Goal: Task Accomplishment & Management: Complete application form

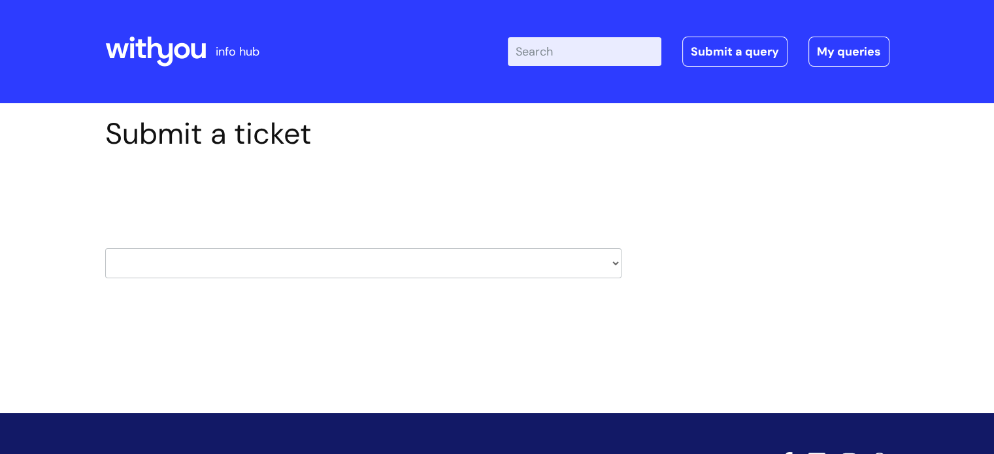
click at [614, 261] on select "HR / People IT and Support Clinical Drug Alerts Finance Accounts Data Support T…" at bounding box center [363, 263] width 516 height 30
select select "property_&_estates"
click at [105, 248] on select "HR / People IT and Support Clinical Drug Alerts Finance Accounts Data Support T…" at bounding box center [363, 263] width 516 height 30
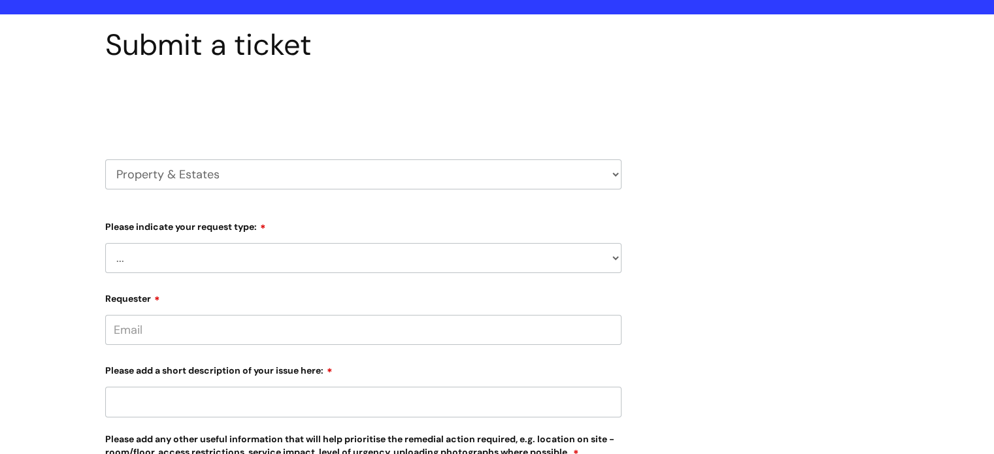
scroll to position [196, 0]
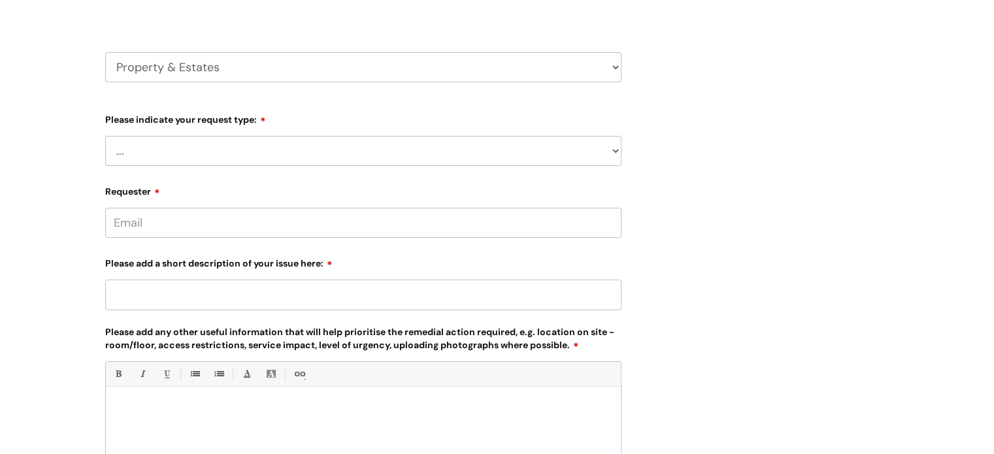
click at [611, 151] on select "... Facilities Support Lease/ Tenancy Agreements Health & Safety and Environmen…" at bounding box center [363, 151] width 516 height 30
click at [613, 149] on select "... Facilities Support Lease/ Tenancy Agreements Health & Safety and Environmen…" at bounding box center [363, 151] width 516 height 30
select select "Health & Safety and Environmental"
click at [105, 136] on select "... Facilities Support Lease/ Tenancy Agreements Health & Safety and Environmen…" at bounding box center [363, 151] width 516 height 30
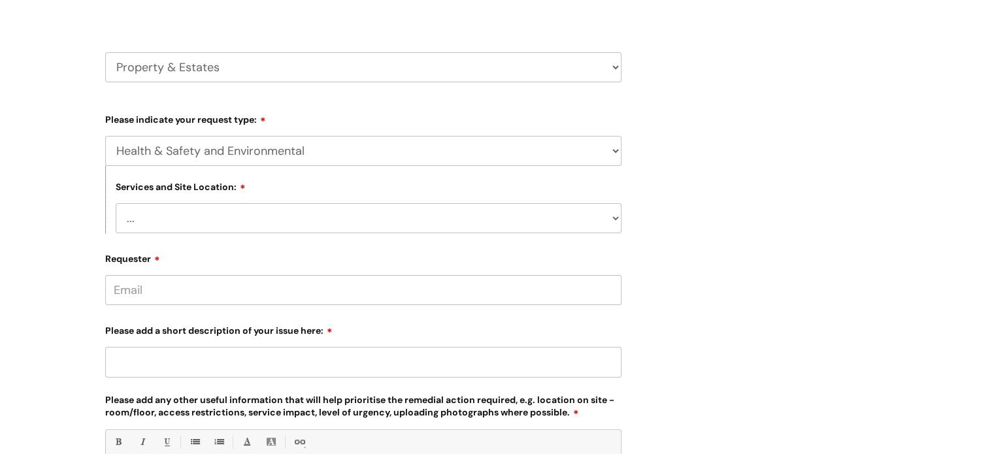
click at [615, 220] on select "... [GEOGRAPHIC_DATA] [GEOGRAPHIC_DATA] [GEOGRAPHIC_DATA] [GEOGRAPHIC_DATA] [GE…" at bounding box center [369, 218] width 506 height 30
select select "[GEOGRAPHIC_DATA]"
click at [116, 203] on select "... [GEOGRAPHIC_DATA] [GEOGRAPHIC_DATA] [GEOGRAPHIC_DATA] [GEOGRAPHIC_DATA] [GE…" at bounding box center [369, 218] width 506 height 30
click at [212, 293] on input "Requester" at bounding box center [363, 290] width 516 height 30
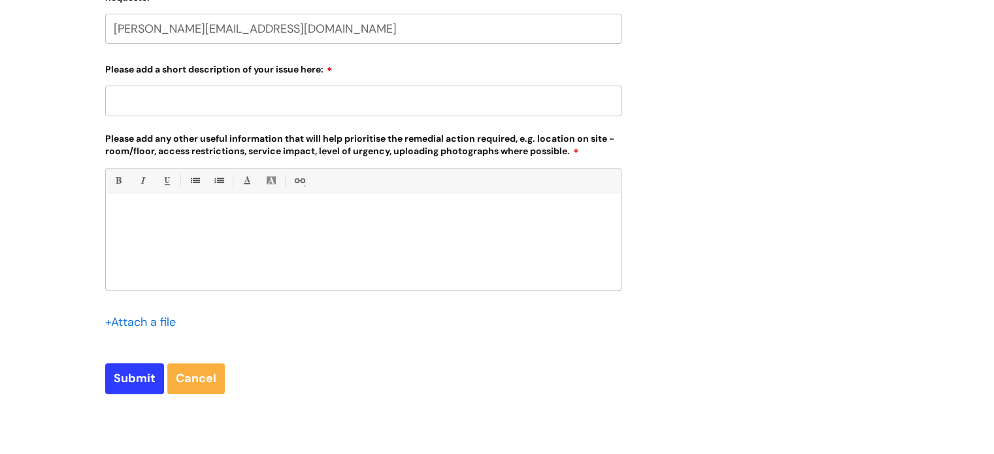
scroll to position [370, 0]
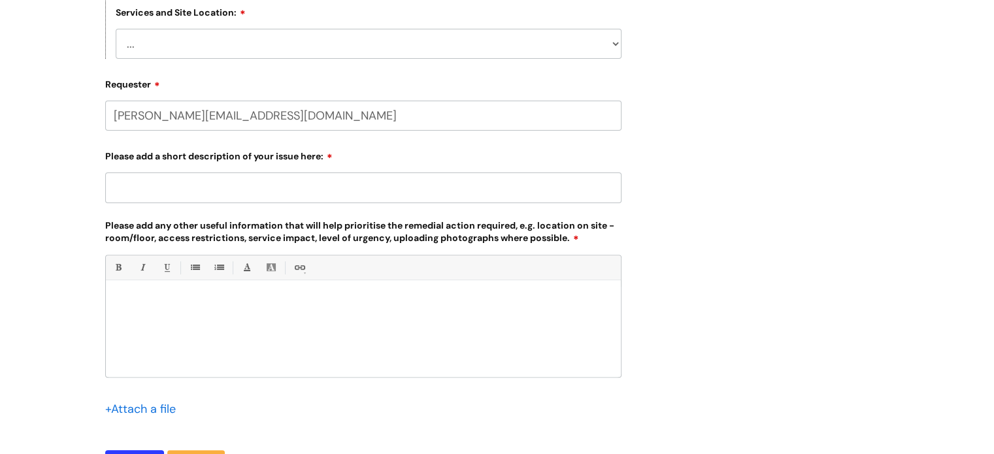
type input "[PERSON_NAME][EMAIL_ADDRESS][DOMAIN_NAME]"
click at [151, 190] on input "Please add a short description of your issue here:" at bounding box center [363, 187] width 516 height 30
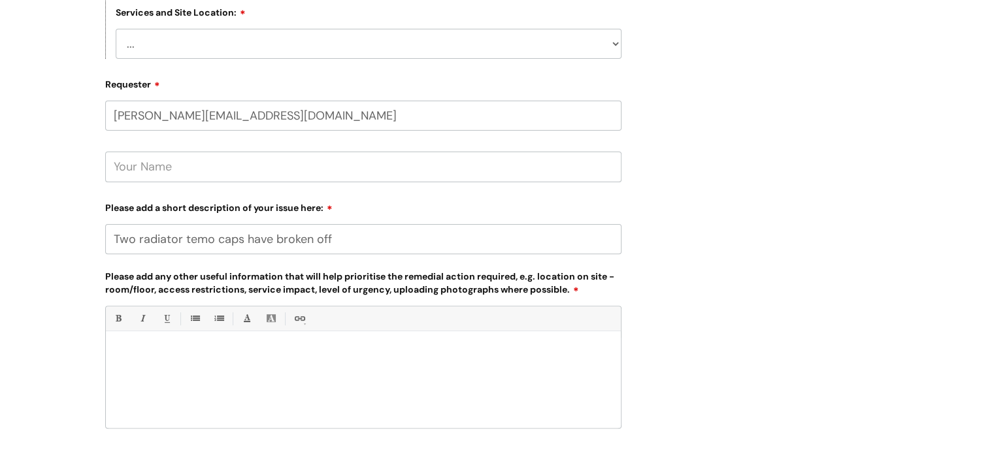
click at [210, 237] on input "Two radiator temo caps have broken off" at bounding box center [363, 239] width 516 height 30
click at [212, 237] on input "Two radiator temperture caps have broken off" at bounding box center [363, 239] width 516 height 30
click at [392, 234] on input "Two radiator temperature caps have broken off" at bounding box center [363, 239] width 516 height 30
type input "Two radiator temperature caps have broken off of 2 radiators"
click at [348, 342] on div at bounding box center [363, 383] width 515 height 90
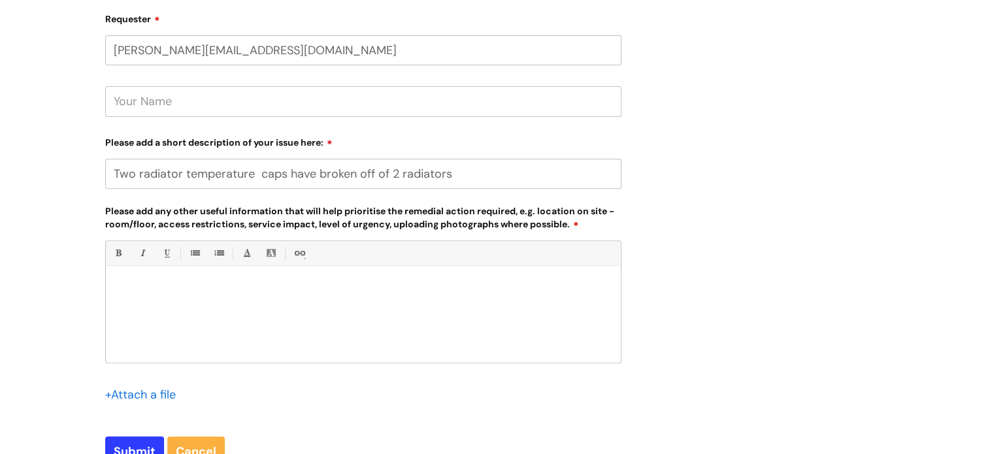
scroll to position [566, 0]
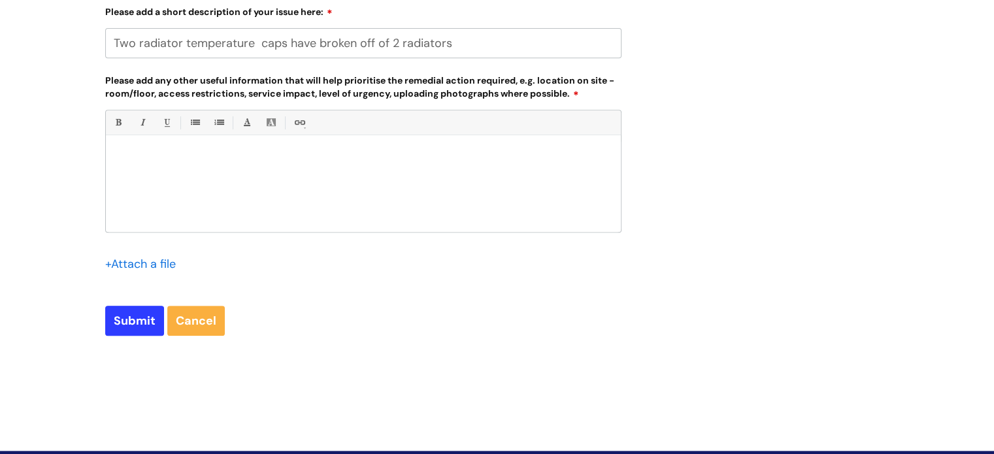
click at [137, 266] on input "file" at bounding box center [137, 263] width 65 height 16
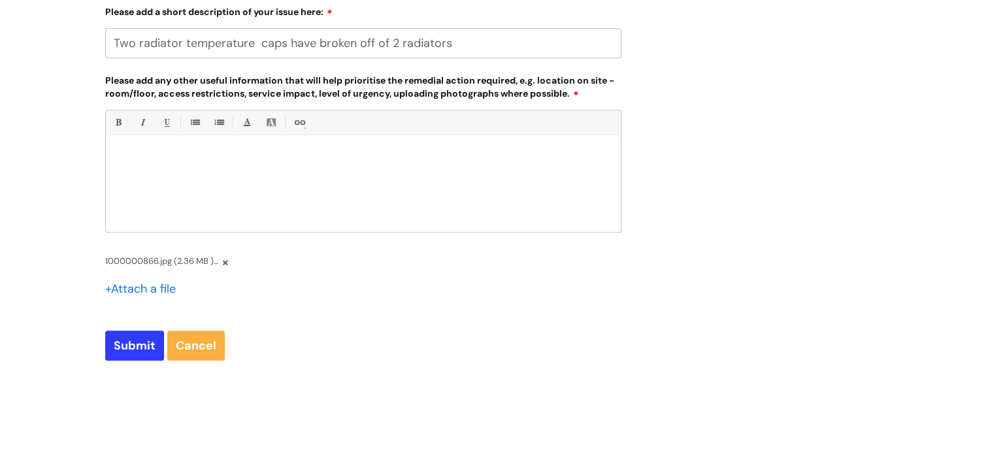
click at [155, 290] on input "file" at bounding box center [137, 288] width 65 height 16
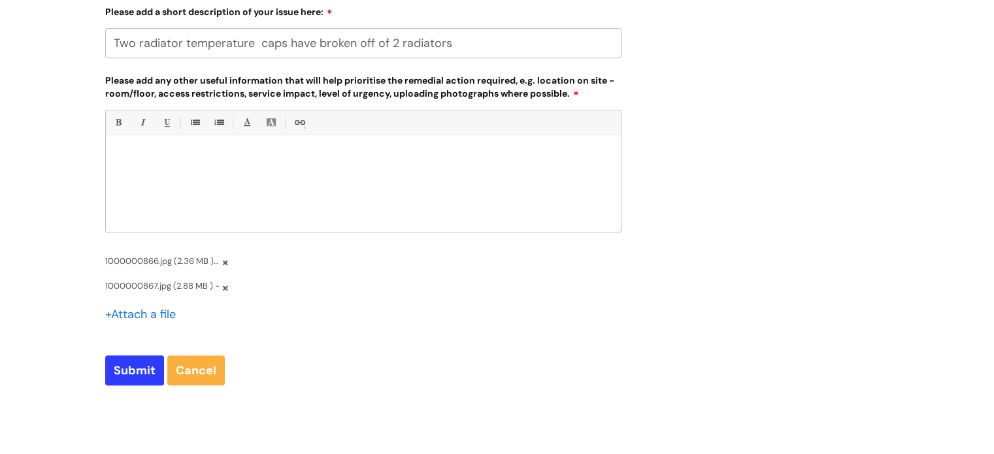
drag, startPoint x: 110, startPoint y: 42, endPoint x: 476, endPoint y: 42, distance: 366.5
click at [476, 42] on input "Two radiator temperature caps have broken off of 2 radiators" at bounding box center [363, 43] width 516 height 30
click at [214, 155] on p at bounding box center [363, 158] width 495 height 12
paste div
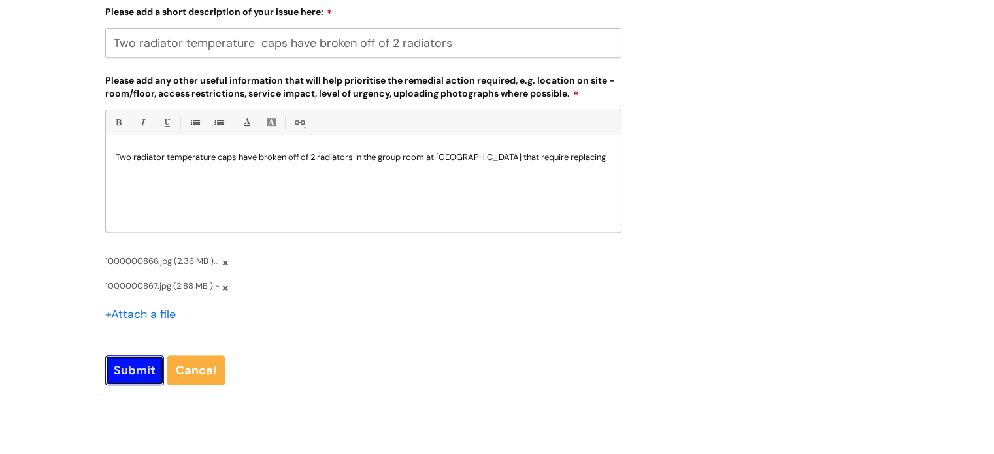
click at [152, 365] on input "Submit" at bounding box center [134, 370] width 59 height 30
type input "Please Wait..."
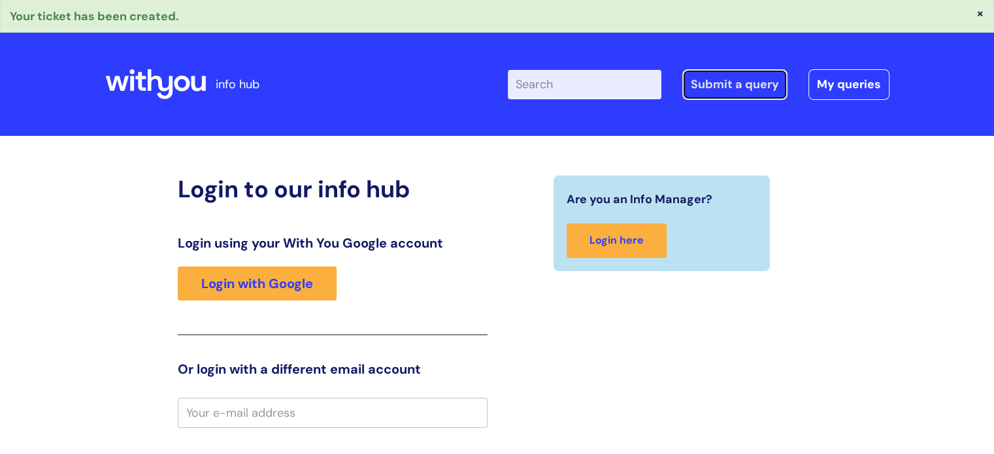
click at [717, 88] on link "Submit a query" at bounding box center [734, 84] width 105 height 30
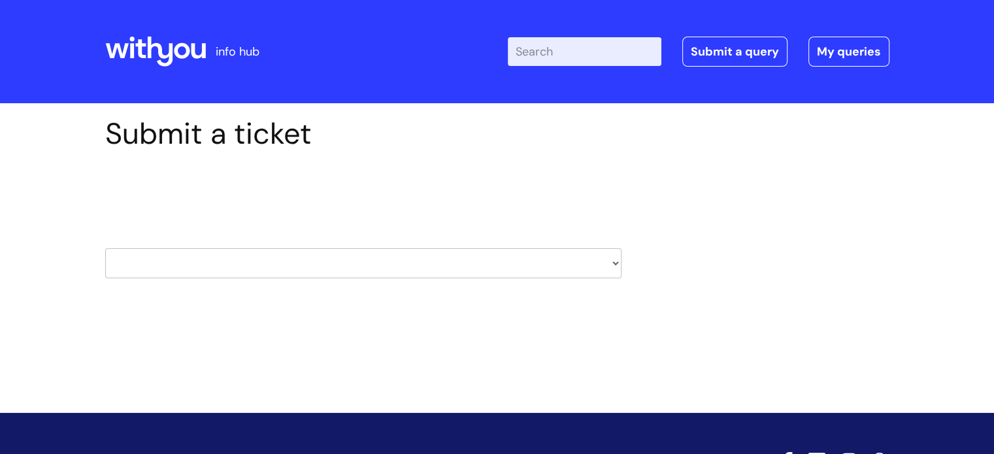
click at [614, 261] on select "HR / People IT and Support Clinical Drug Alerts Finance Accounts Data Support T…" at bounding box center [363, 263] width 516 height 30
select select "property_&_estates"
click at [105, 248] on select "HR / People IT and Support Clinical Drug Alerts Finance Accounts Data Support T…" at bounding box center [363, 263] width 516 height 30
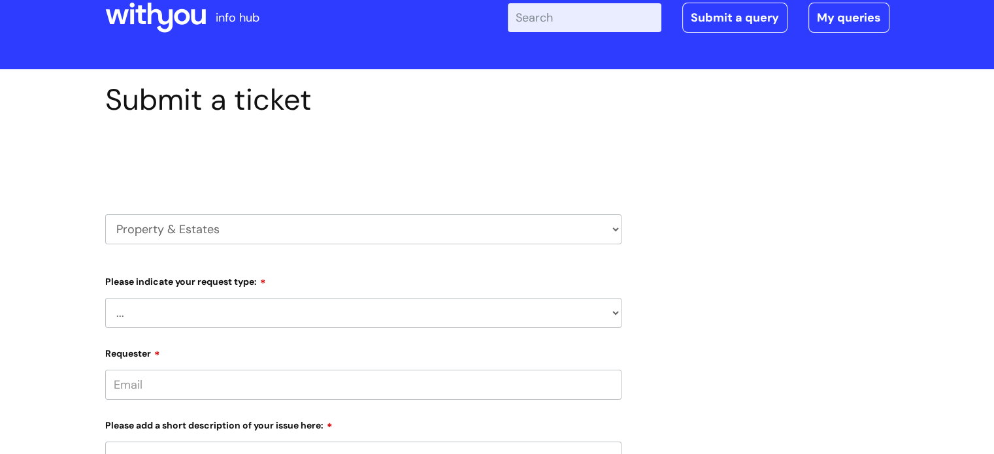
scroll to position [65, 0]
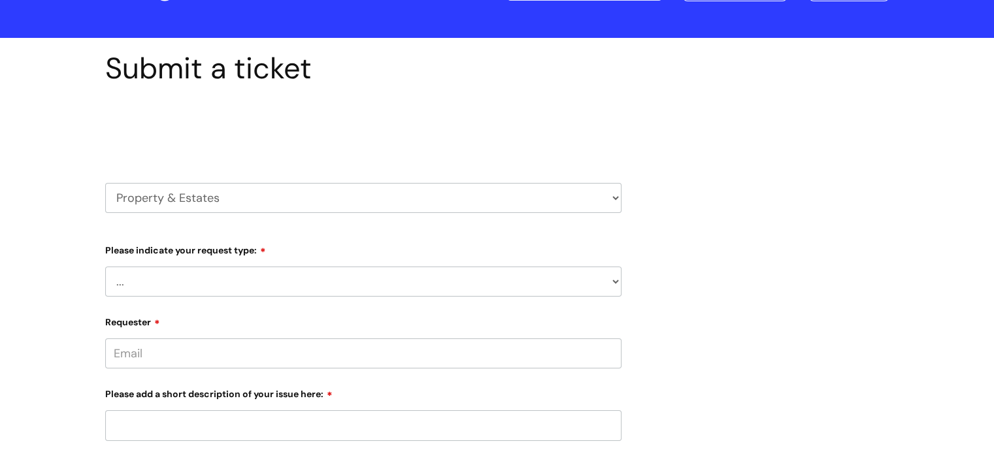
click at [613, 282] on select "... Facilities Support Lease/ Tenancy Agreements Health & Safety and Environmen…" at bounding box center [363, 282] width 516 height 30
select select "Health & Safety and Environmental"
click at [105, 267] on select "... Facilities Support Lease/ Tenancy Agreements Health & Safety and Environmen…" at bounding box center [363, 282] width 516 height 30
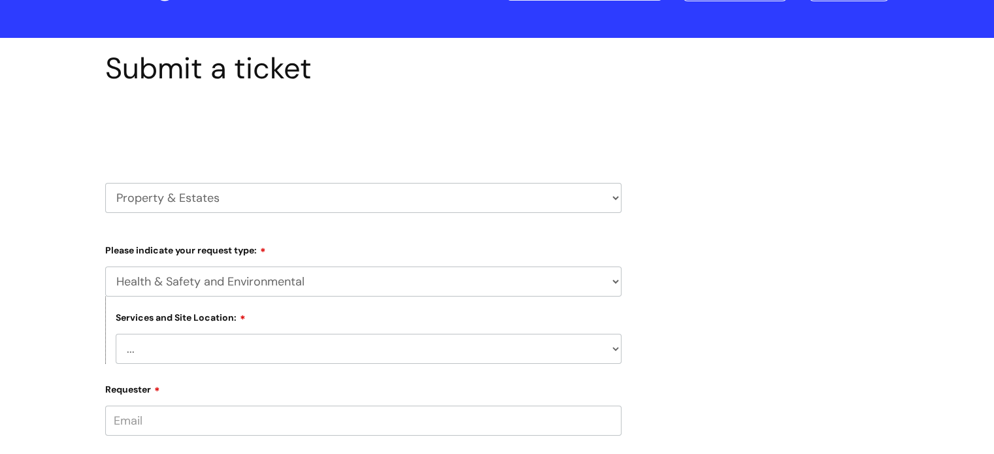
click at [619, 352] on select "... Cleethorpes Darlington Tubwell Darlington Coniscliffe Grimsby Preston Redca…" at bounding box center [369, 349] width 506 height 30
select select "Christchurch"
click at [116, 334] on select "... Cleethorpes Darlington Tubwell Darlington Coniscliffe Grimsby Preston Redca…" at bounding box center [369, 349] width 506 height 30
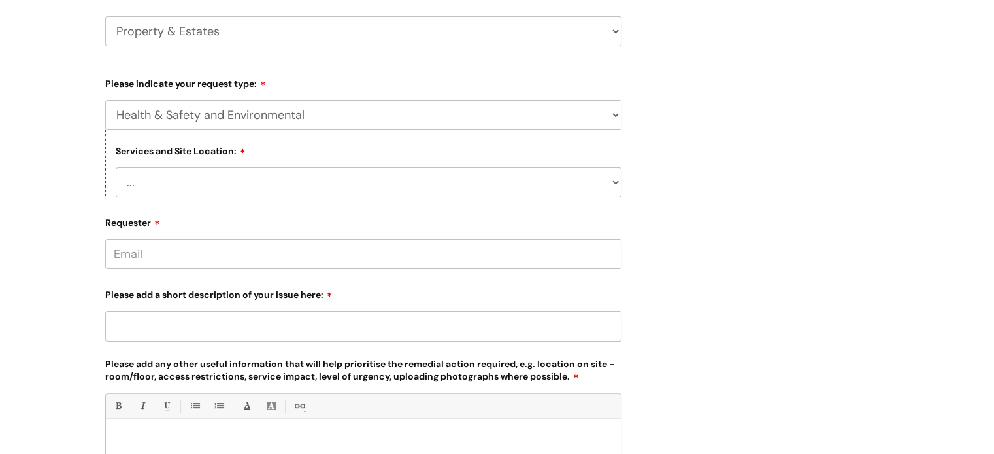
scroll to position [327, 0]
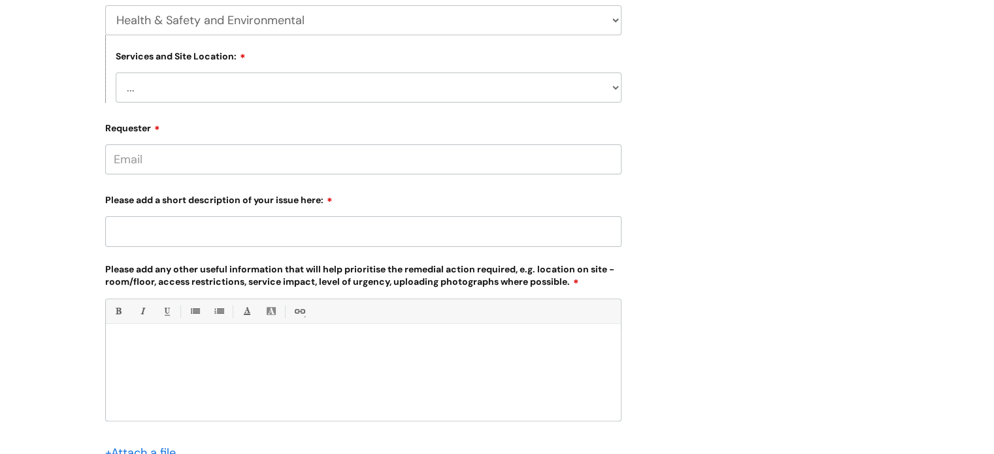
click at [141, 159] on input "Requester" at bounding box center [363, 159] width 516 height 30
type input "elaine.down@wearewithyou.org"
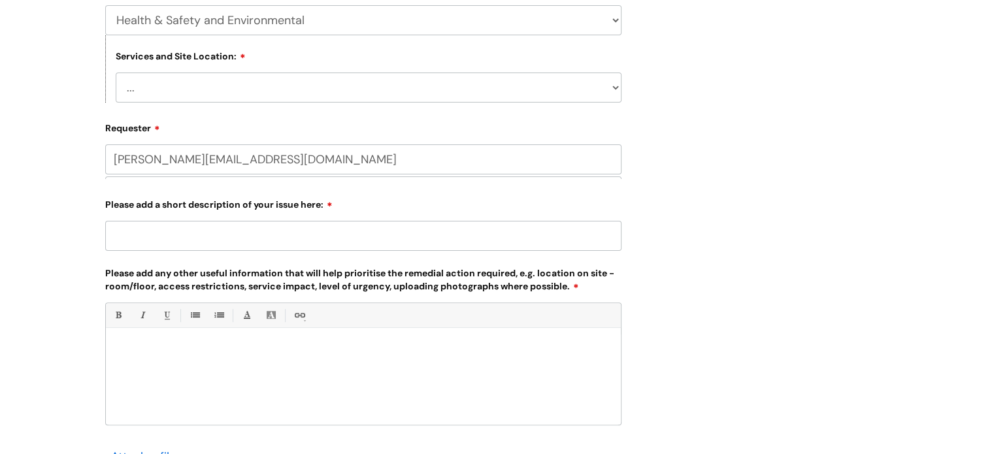
click at [192, 236] on input "Please add a short description of your issue here:" at bounding box center [363, 236] width 516 height 30
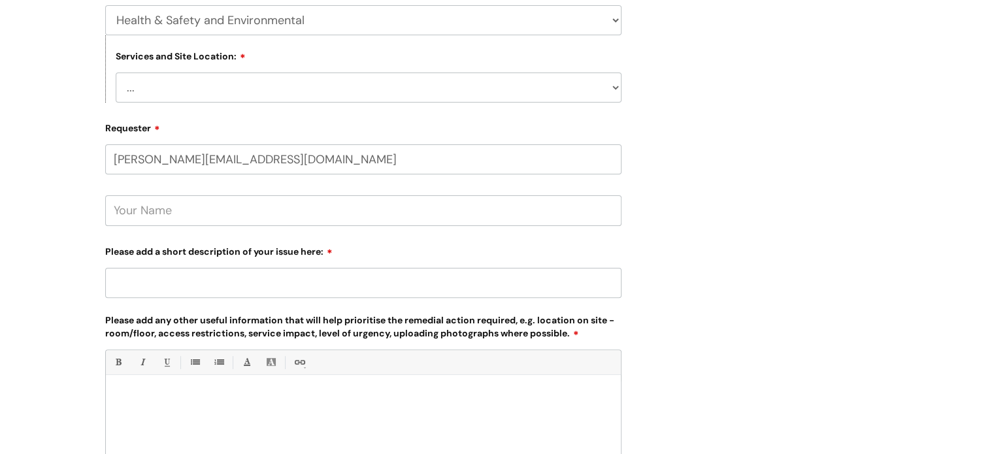
click at [181, 203] on input "text" at bounding box center [363, 210] width 516 height 30
type input "Elaine Down"
click at [159, 284] on input "Please add a short description of your issue here:" at bounding box center [363, 283] width 516 height 30
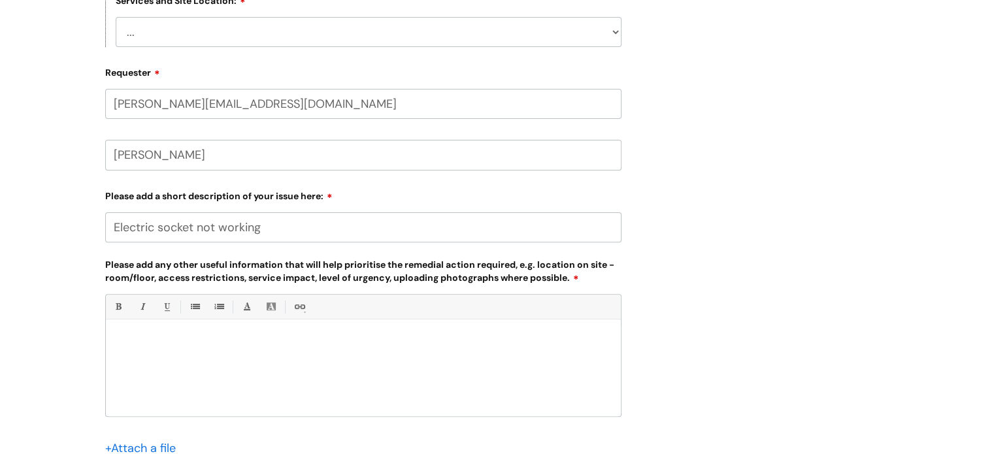
scroll to position [457, 0]
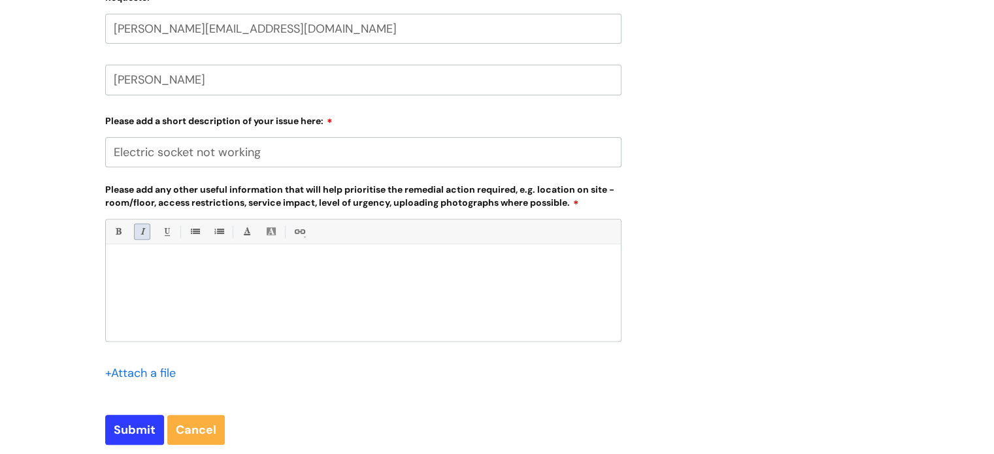
type input "Electric socket not working"
click at [146, 225] on link "Italic (Ctrl-I)" at bounding box center [142, 231] width 16 height 16
click at [163, 271] on p at bounding box center [363, 267] width 495 height 12
click at [131, 268] on icon "Electric socket in the clinical room underneath the server is not working prope…" at bounding box center [275, 266] width 319 height 11
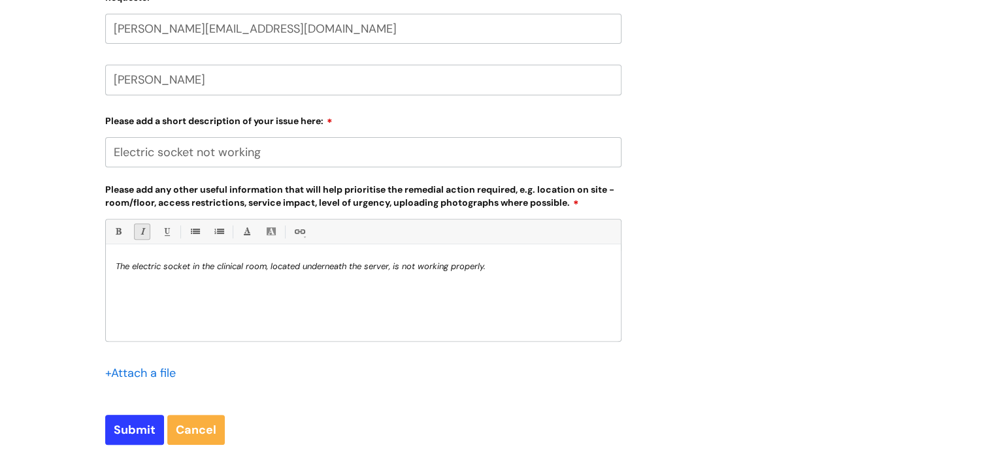
click at [499, 269] on p "The electric socket in the clinical room, located underneath the server, is not…" at bounding box center [363, 267] width 495 height 12
click at [146, 431] on input "Submit" at bounding box center [134, 430] width 59 height 30
type input "Please Wait..."
